Goal: Task Accomplishment & Management: Manage account settings

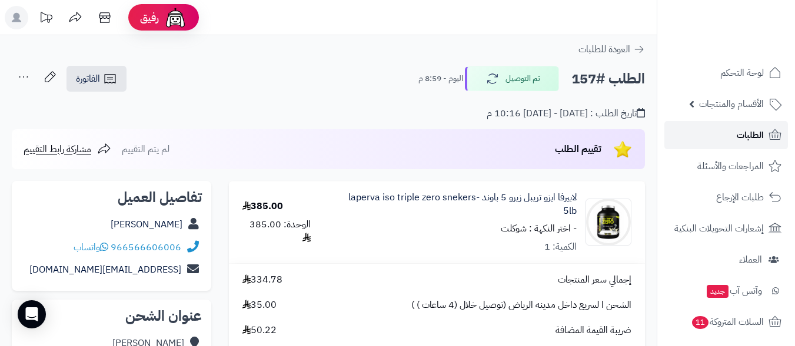
click at [731, 135] on link "الطلبات" at bounding box center [726, 135] width 124 height 28
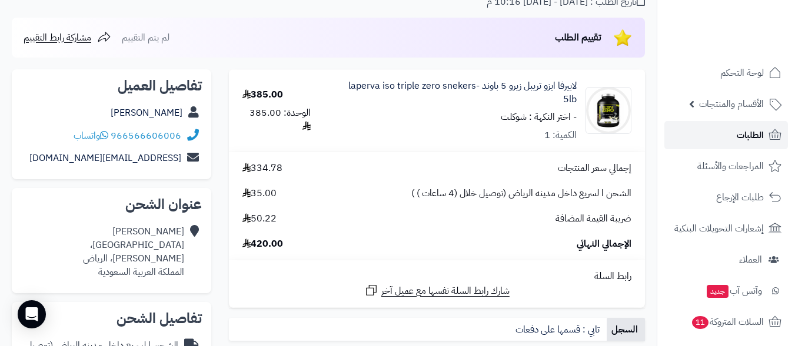
scroll to position [118, 0]
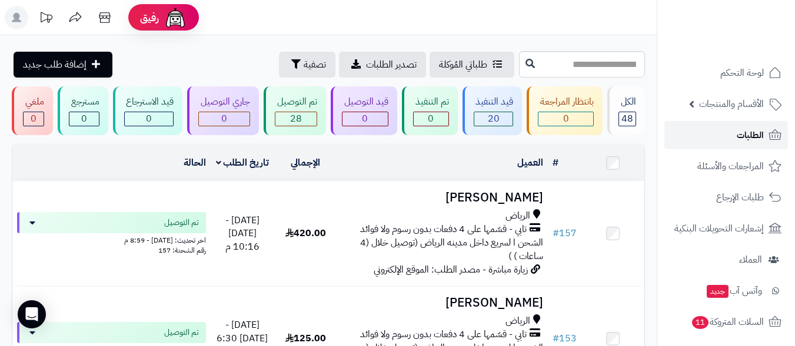
click at [731, 132] on link "الطلبات" at bounding box center [726, 135] width 124 height 28
click at [48, 19] on icon at bounding box center [47, 17] width 12 height 11
